Goal: Find contact information: Find contact information

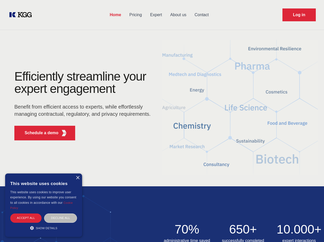
click at [162, 121] on div "Efficiently streamline your expert engagement Benefit from efficient access to …" at bounding box center [84, 107] width 156 height 74
click at [38, 133] on p "Schedule a demo" at bounding box center [42, 133] width 34 height 6
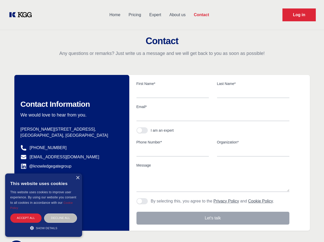
click at [77, 178] on div "× This website uses cookies This website uses cookies to improve user experienc…" at bounding box center [43, 204] width 77 height 63
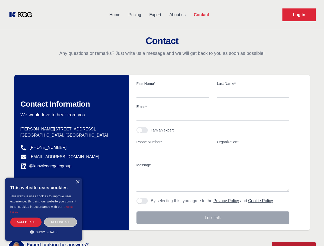
click at [26, 218] on div "Accept all" at bounding box center [25, 222] width 31 height 9
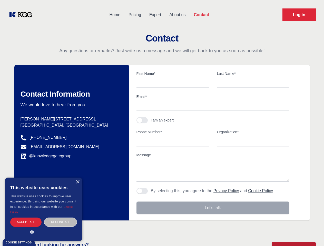
click at [60, 218] on div "Decline all" at bounding box center [60, 222] width 33 height 9
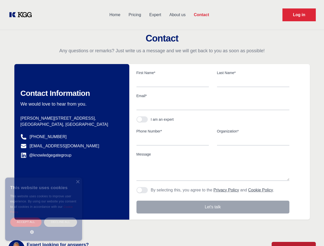
click at [44, 228] on main "Contact Any questions or remarks? Just write us a message and we will get back …" at bounding box center [162, 133] width 324 height 267
